Goal: Navigation & Orientation: Find specific page/section

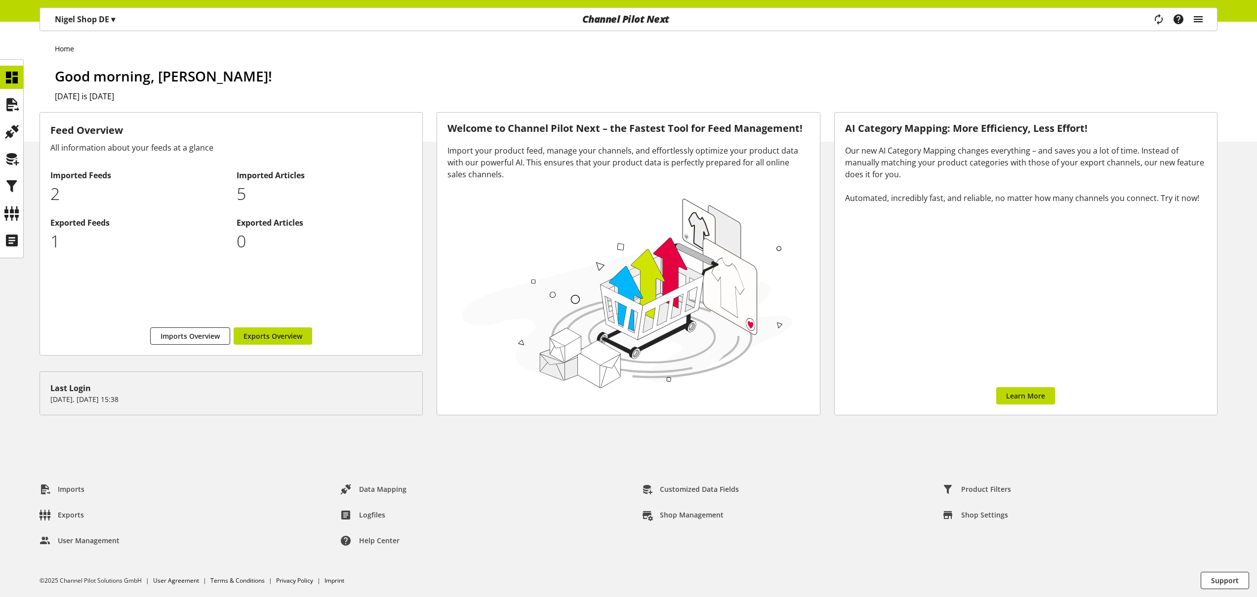
click at [1200, 23] on icon "main navigation" at bounding box center [1199, 19] width 12 height 18
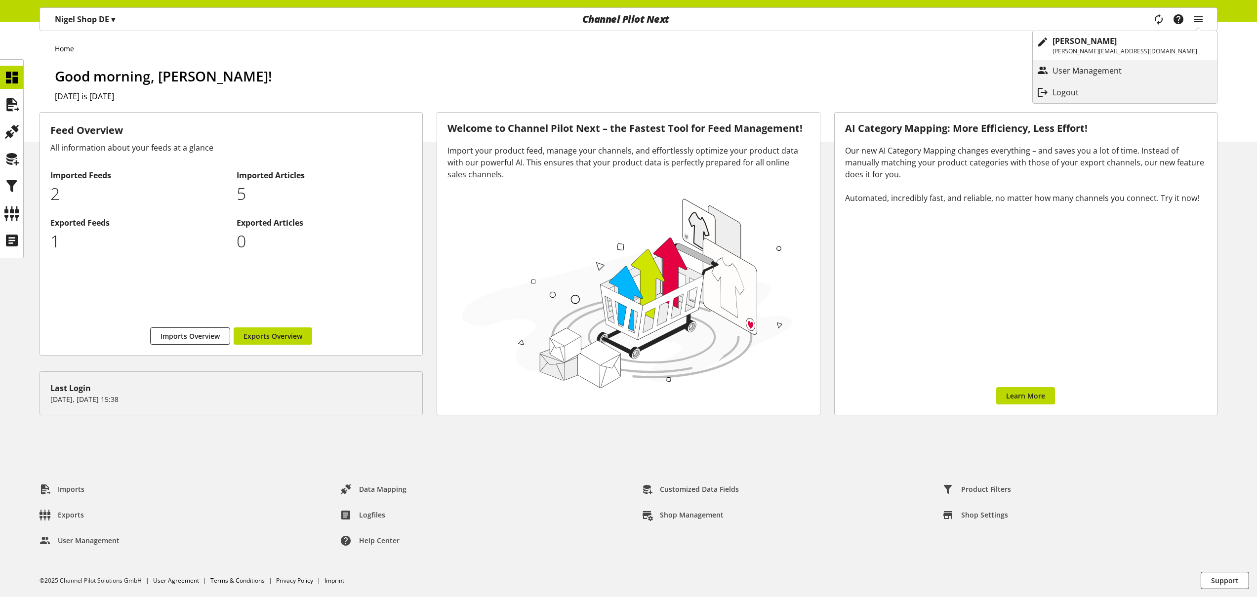
click at [1099, 94] on p "Logout" at bounding box center [1076, 92] width 46 height 12
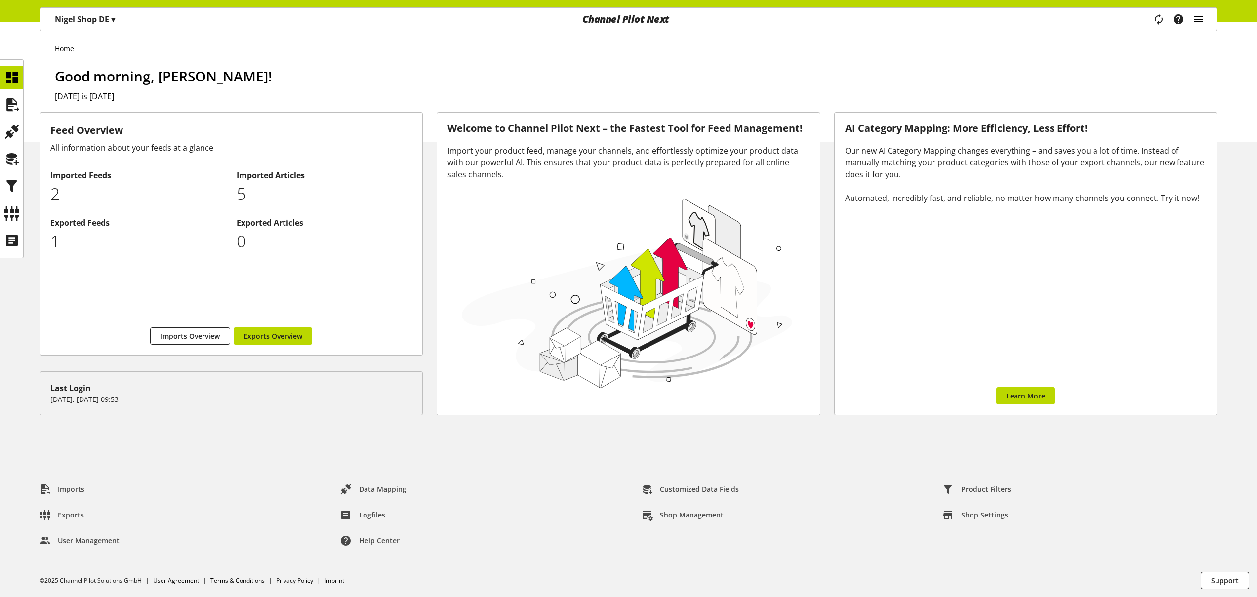
click at [1200, 20] on icon "main navigation" at bounding box center [1199, 19] width 12 height 18
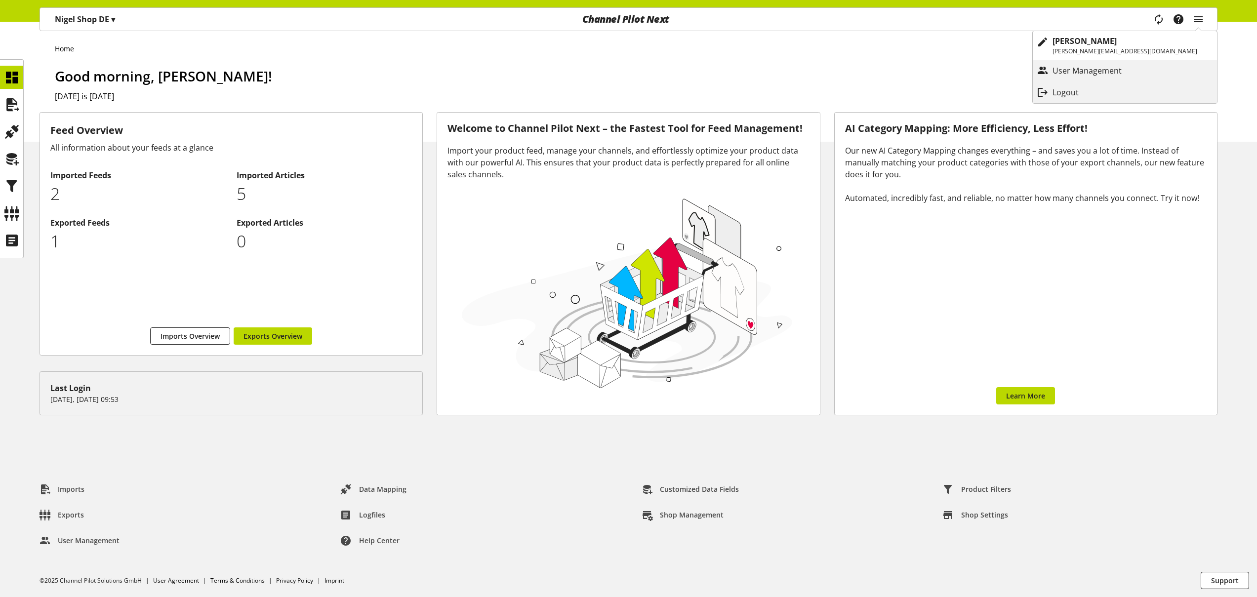
drag, startPoint x: 900, startPoint y: 89, endPoint x: 805, endPoint y: 52, distance: 102.3
click at [901, 89] on div "Good morning, Nigel Rowe! Today is September 03, 2025" at bounding box center [636, 104] width 1163 height 76
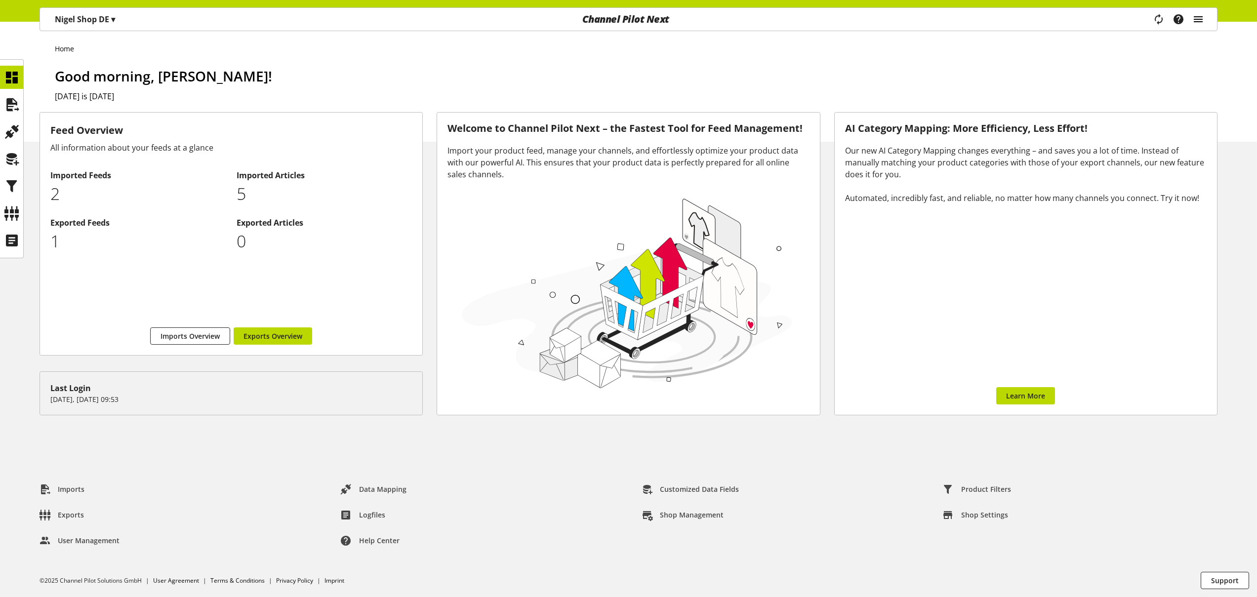
click at [1201, 21] on icon "main navigation" at bounding box center [1199, 19] width 12 height 18
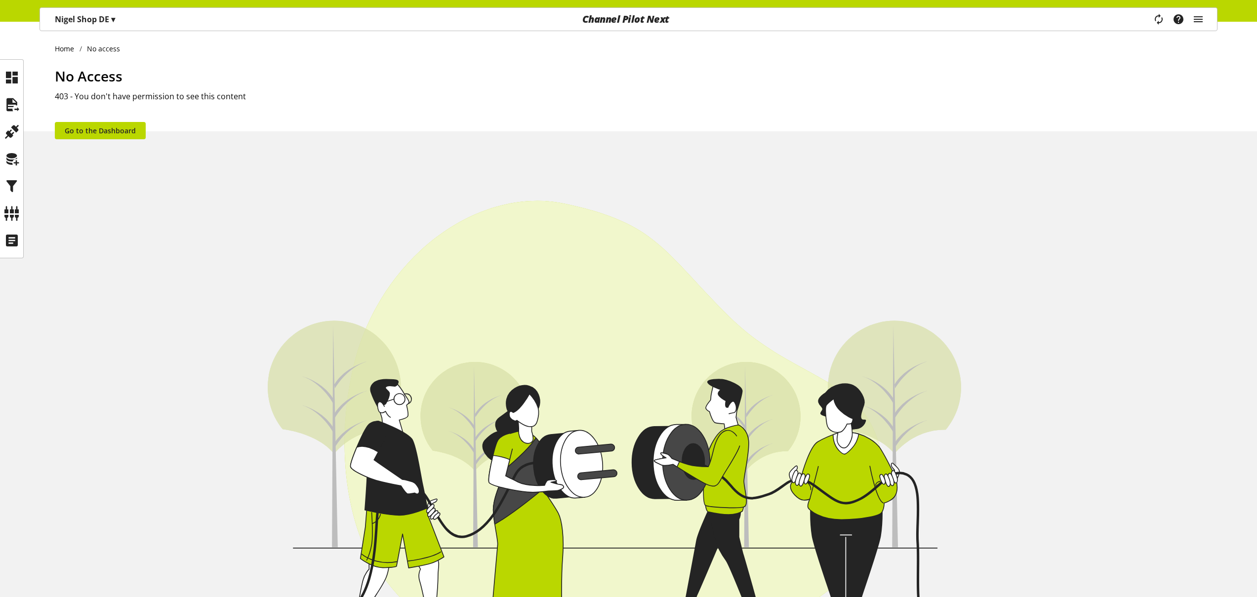
click at [776, 281] on img at bounding box center [628, 467] width 1257 height 770
click at [337, 66] on h1 "No Access" at bounding box center [636, 76] width 1163 height 21
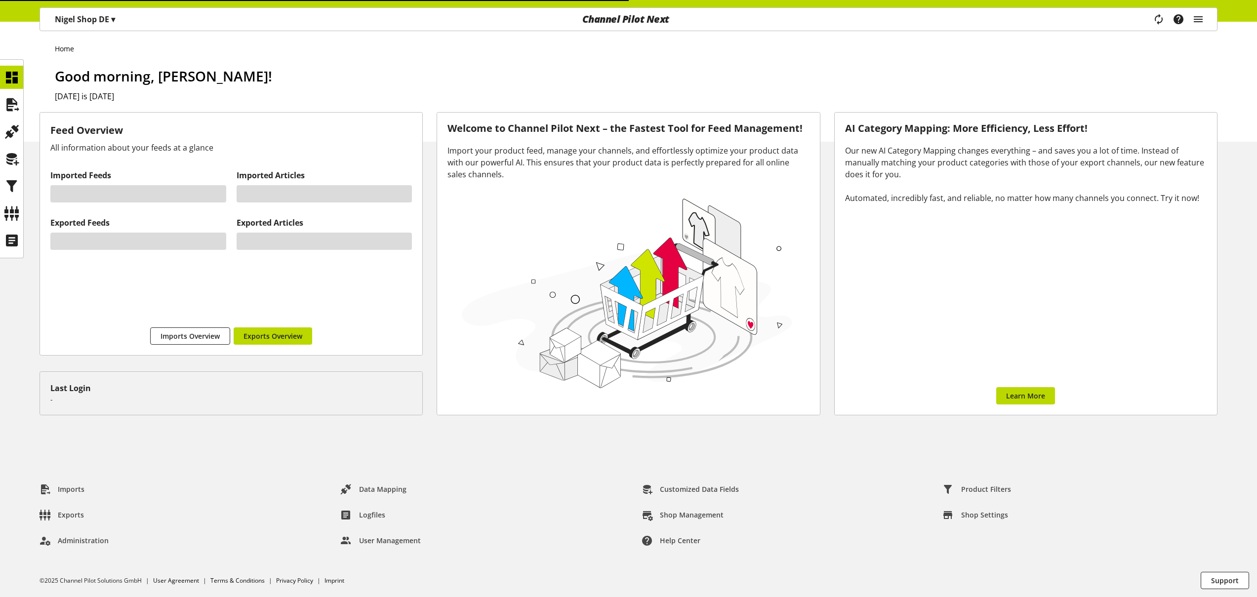
click at [1101, 38] on div "Home Good morning, [PERSON_NAME]! [DATE] is [DATE]" at bounding box center [628, 82] width 1257 height 120
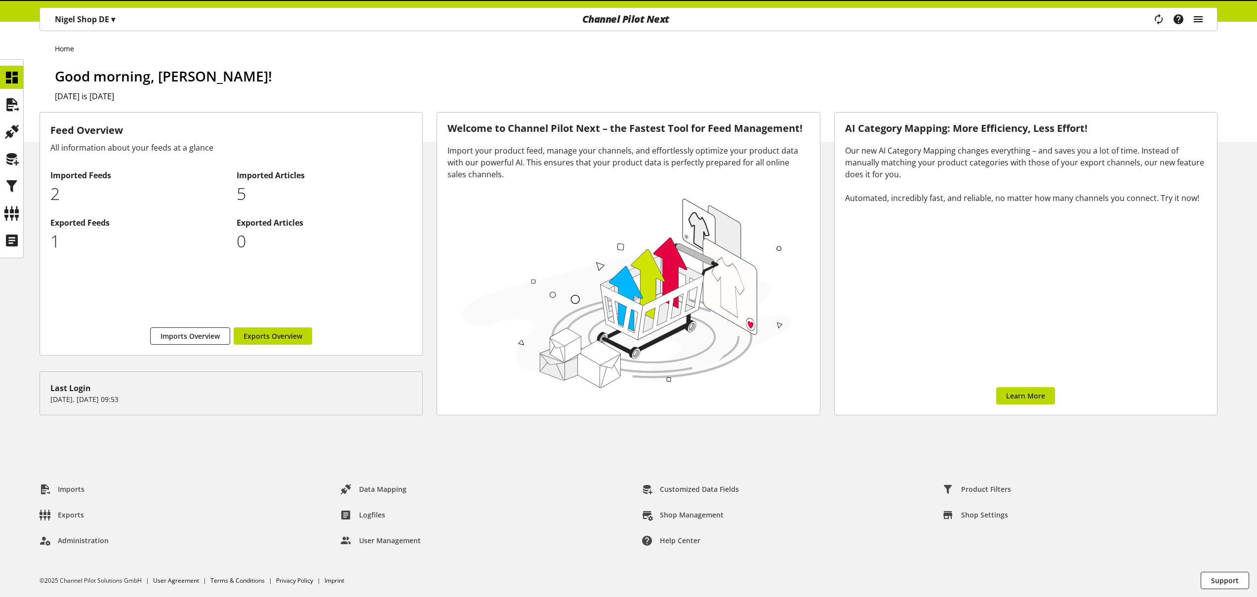
click at [1201, 23] on icon "main navigation" at bounding box center [1199, 19] width 12 height 18
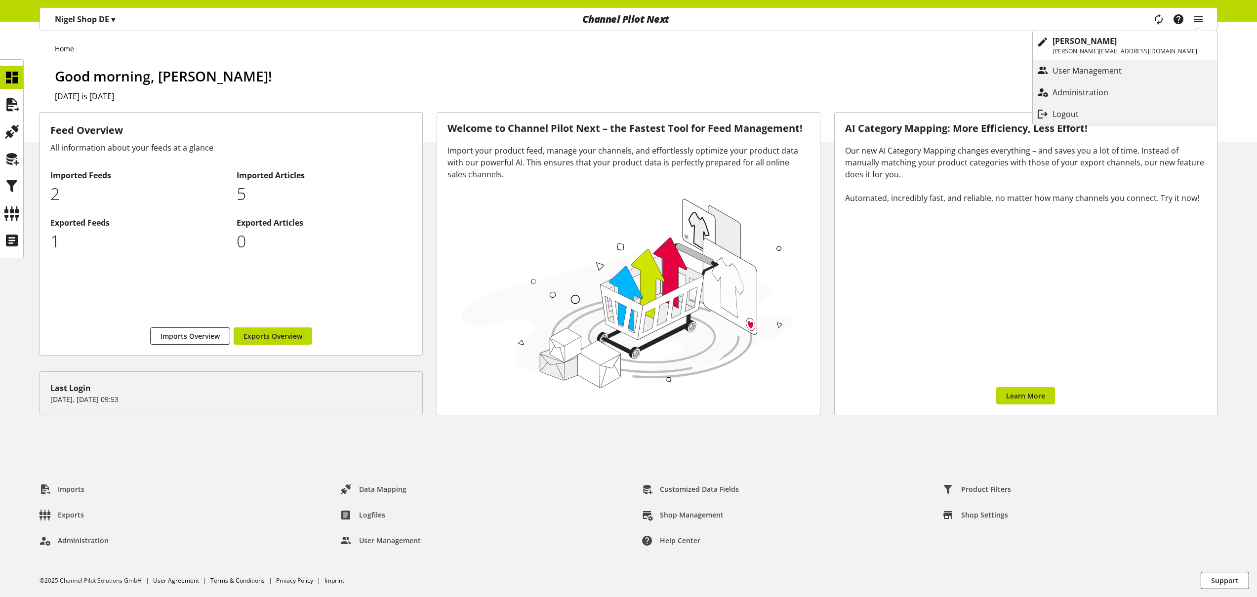
click at [1024, 55] on div "Home Good morning, [PERSON_NAME]! [DATE] is [DATE]" at bounding box center [628, 82] width 1257 height 120
